Goal: Task Accomplishment & Management: Use online tool/utility

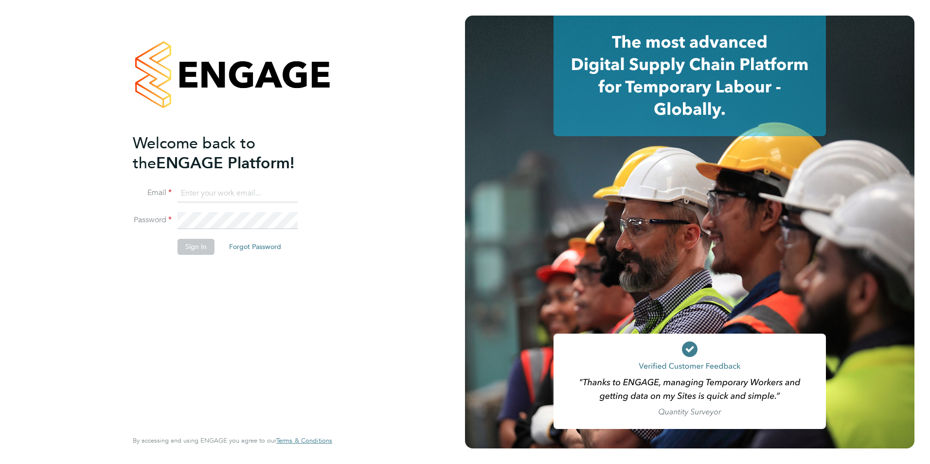
type input "[PERSON_NAME][EMAIL_ADDRESS][DOMAIN_NAME]"
click at [209, 247] on button "Sign In" at bounding box center [195, 247] width 37 height 16
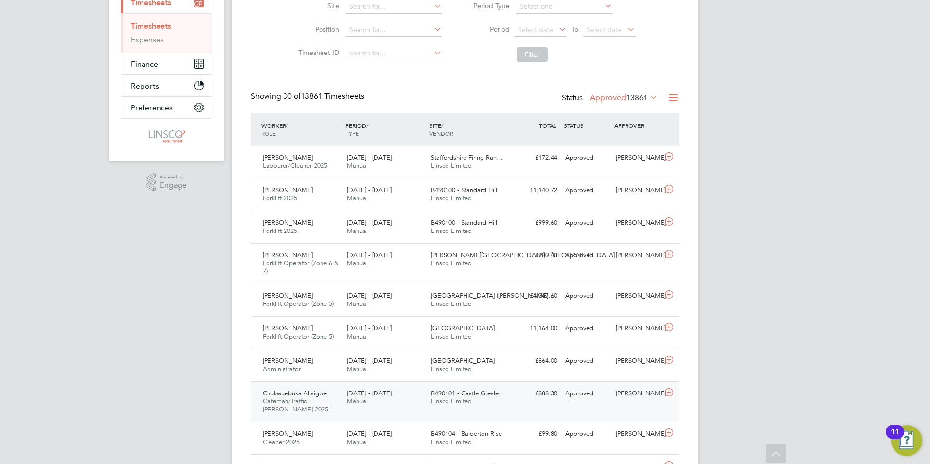
click at [319, 398] on span "Gateman/Traffic [PERSON_NAME] 2025" at bounding box center [296, 405] width 66 height 17
